Goal: Transaction & Acquisition: Purchase product/service

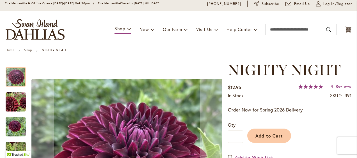
scroll to position [84, 0]
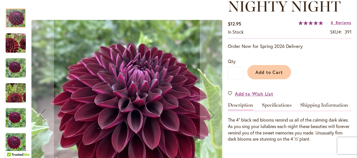
click at [16, 48] on img "Nighty Night" at bounding box center [16, 43] width 40 height 39
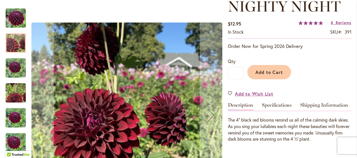
click at [14, 64] on img "Nighty Night" at bounding box center [16, 68] width 20 height 20
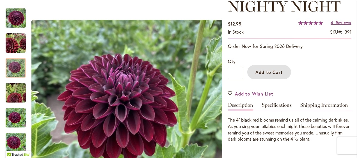
click at [270, 70] on span "Add to Cart" at bounding box center [269, 72] width 28 height 6
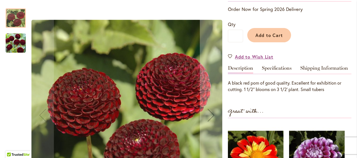
scroll to position [121, 0]
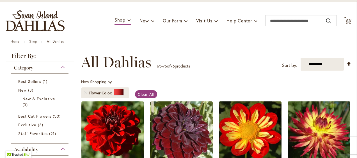
scroll to position [47, 0]
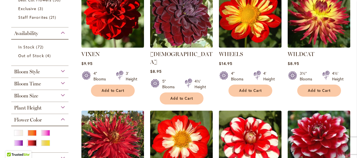
scroll to position [150, 0]
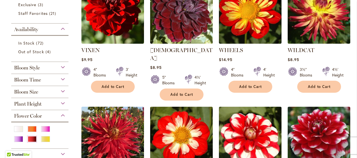
click at [63, 66] on div "Bloom Style" at bounding box center [39, 66] width 57 height 9
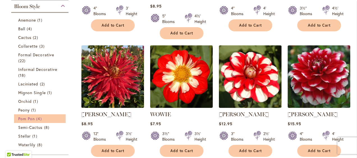
click at [30, 121] on link "Pom Pon 4 items" at bounding box center [40, 119] width 45 height 6
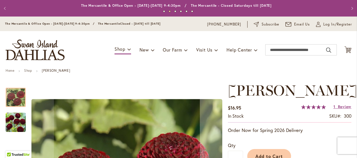
scroll to position [121, 0]
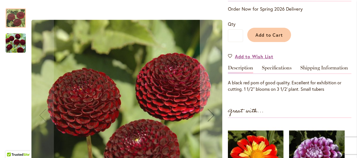
click at [18, 49] on img "CROSSFIELD EBONY" at bounding box center [16, 43] width 20 height 20
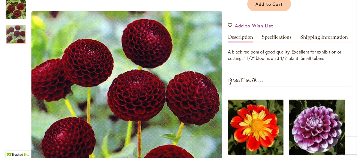
scroll to position [150, 0]
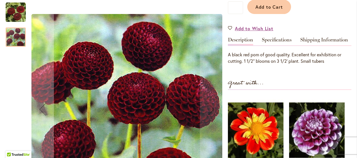
click at [15, 22] on img "CROSSFIELD EBONY" at bounding box center [16, 12] width 20 height 20
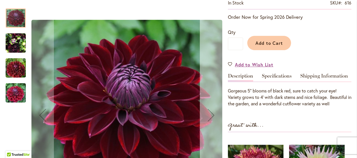
scroll to position [140, 0]
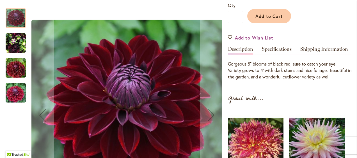
click at [20, 67] on img "KAISHA LEA" at bounding box center [16, 68] width 40 height 27
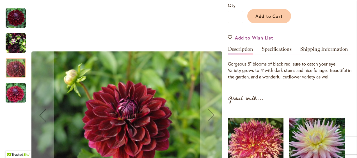
click at [19, 45] on img "KAISHA LEA" at bounding box center [16, 43] width 20 height 27
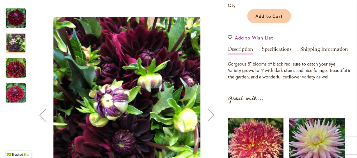
click at [14, 91] on img "KAISHA LEA" at bounding box center [16, 93] width 40 height 27
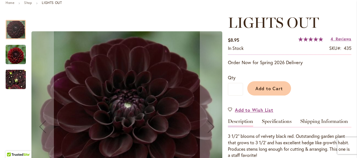
scroll to position [93, 0]
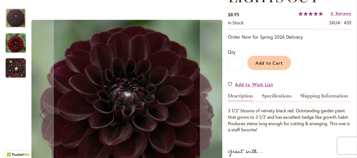
click at [14, 46] on img "LIGHTS OUT" at bounding box center [16, 43] width 20 height 21
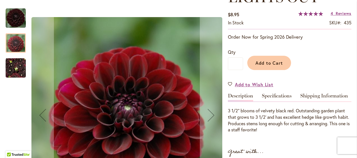
click at [16, 70] on img "LIGHTS OUT" at bounding box center [16, 68] width 20 height 27
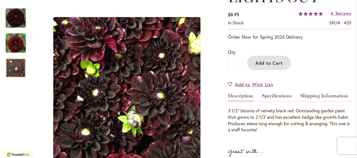
click at [274, 61] on span "Add to Cart" at bounding box center [269, 63] width 28 height 6
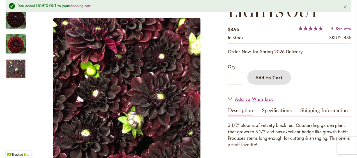
scroll to position [108, 0]
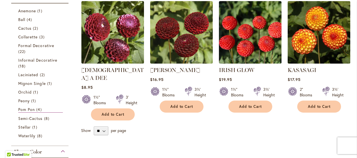
scroll to position [140, 0]
